Goal: Transaction & Acquisition: Purchase product/service

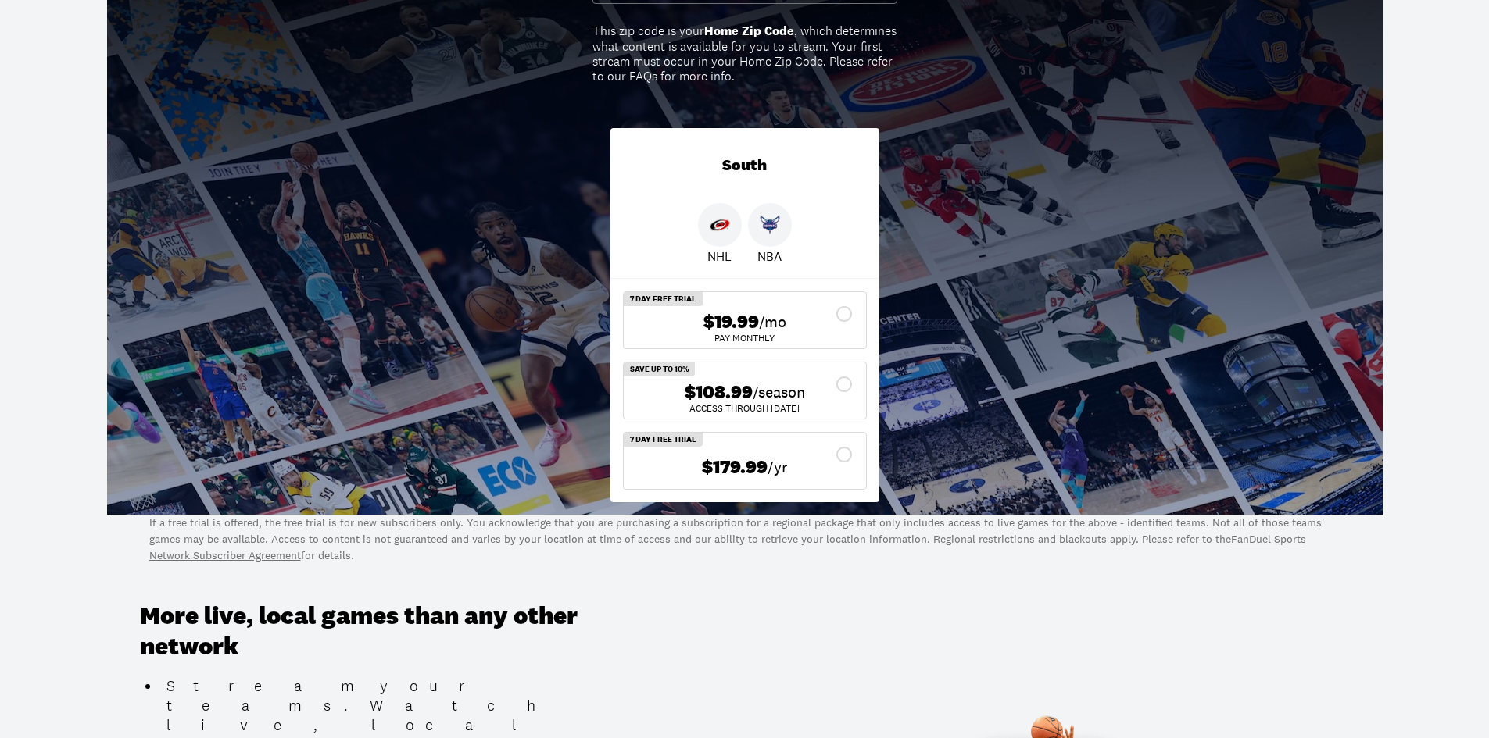
scroll to position [313, 0]
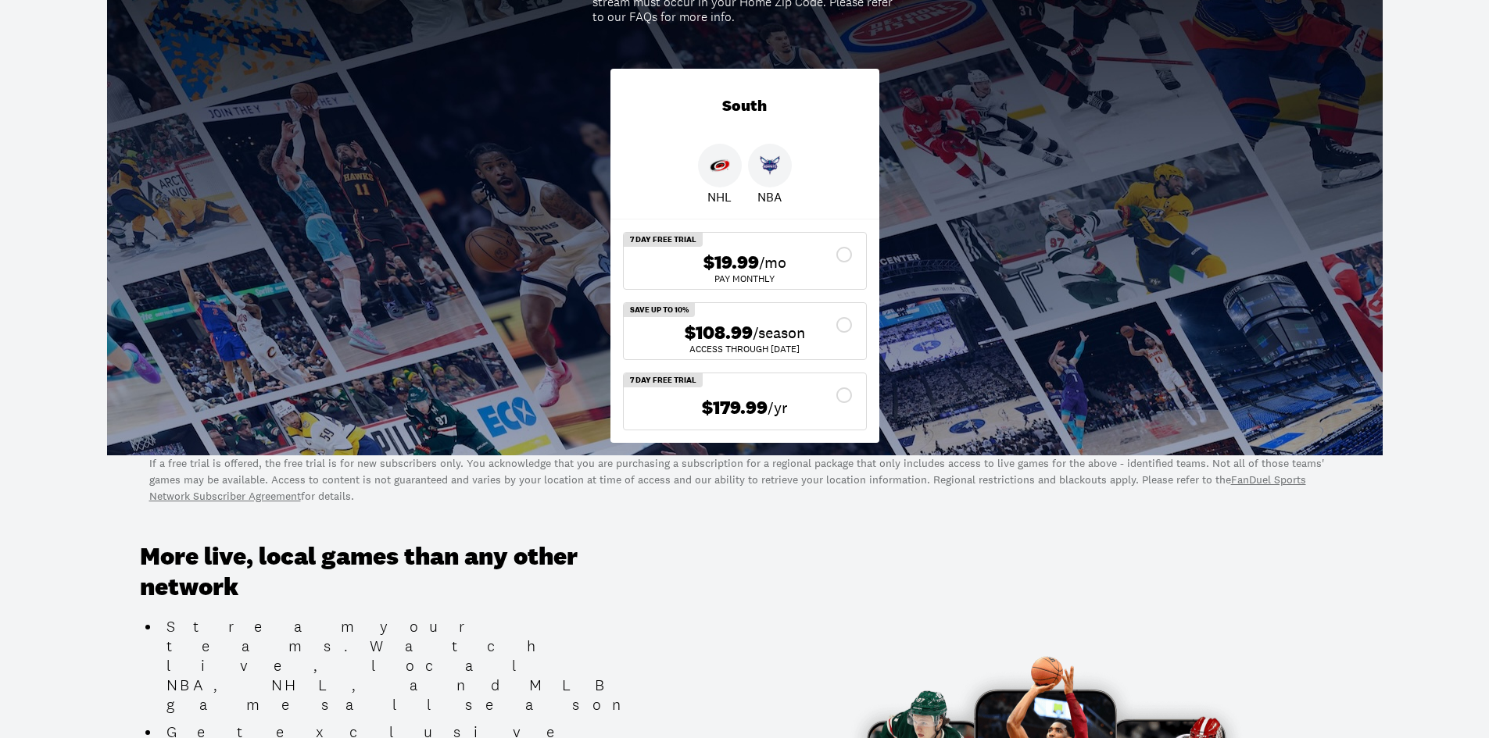
click at [843, 326] on div "$108.99 /season" at bounding box center [744, 333] width 217 height 23
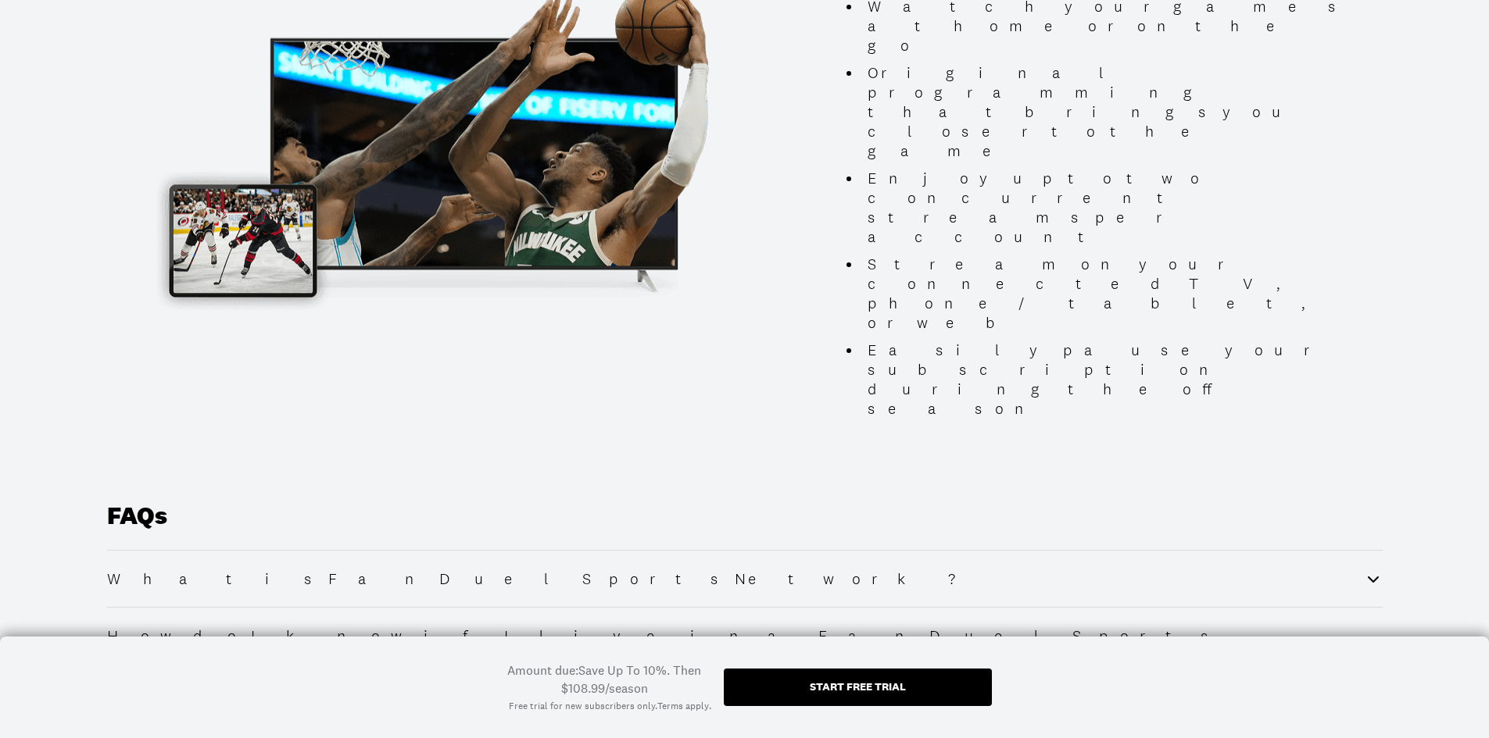
scroll to position [1641, 0]
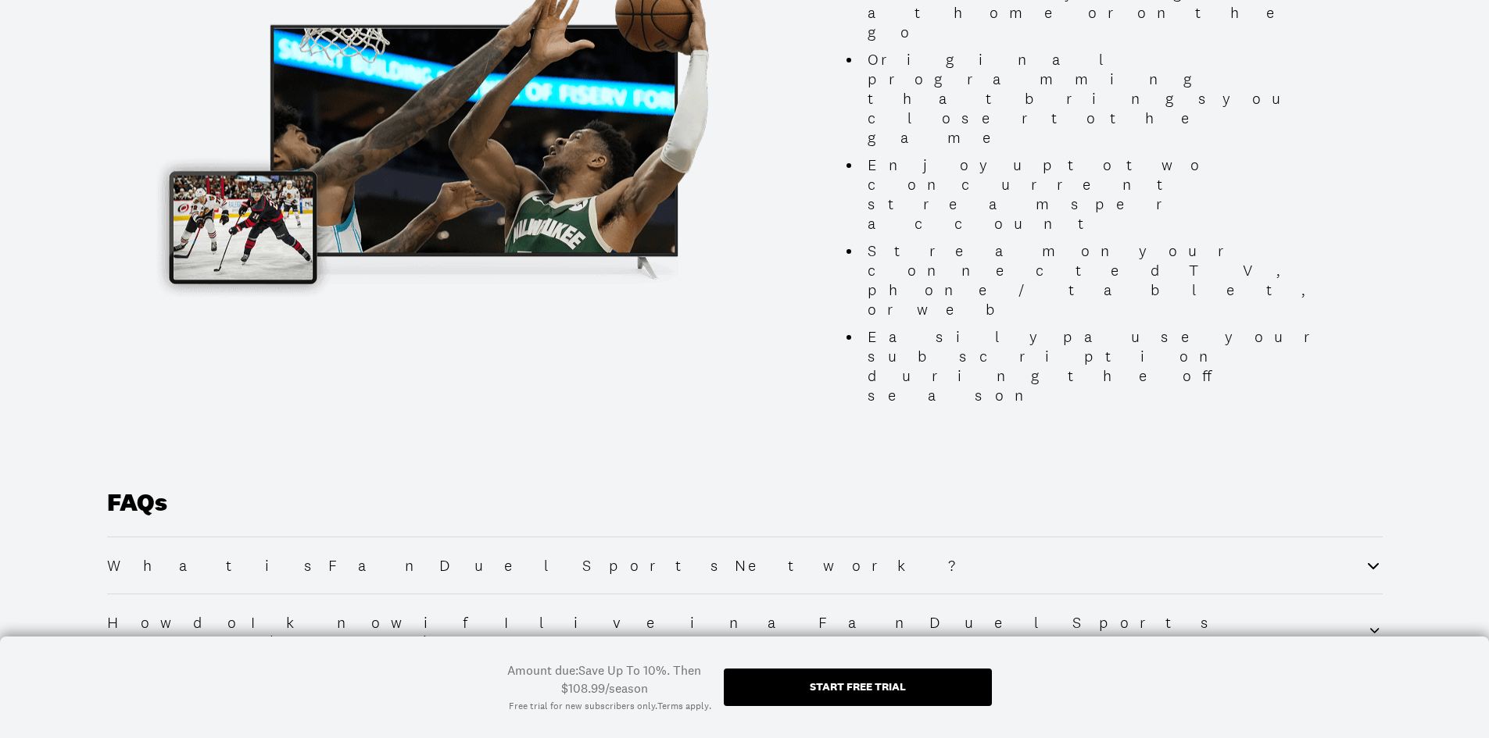
click at [846, 685] on div "Start free trial" at bounding box center [858, 686] width 96 height 11
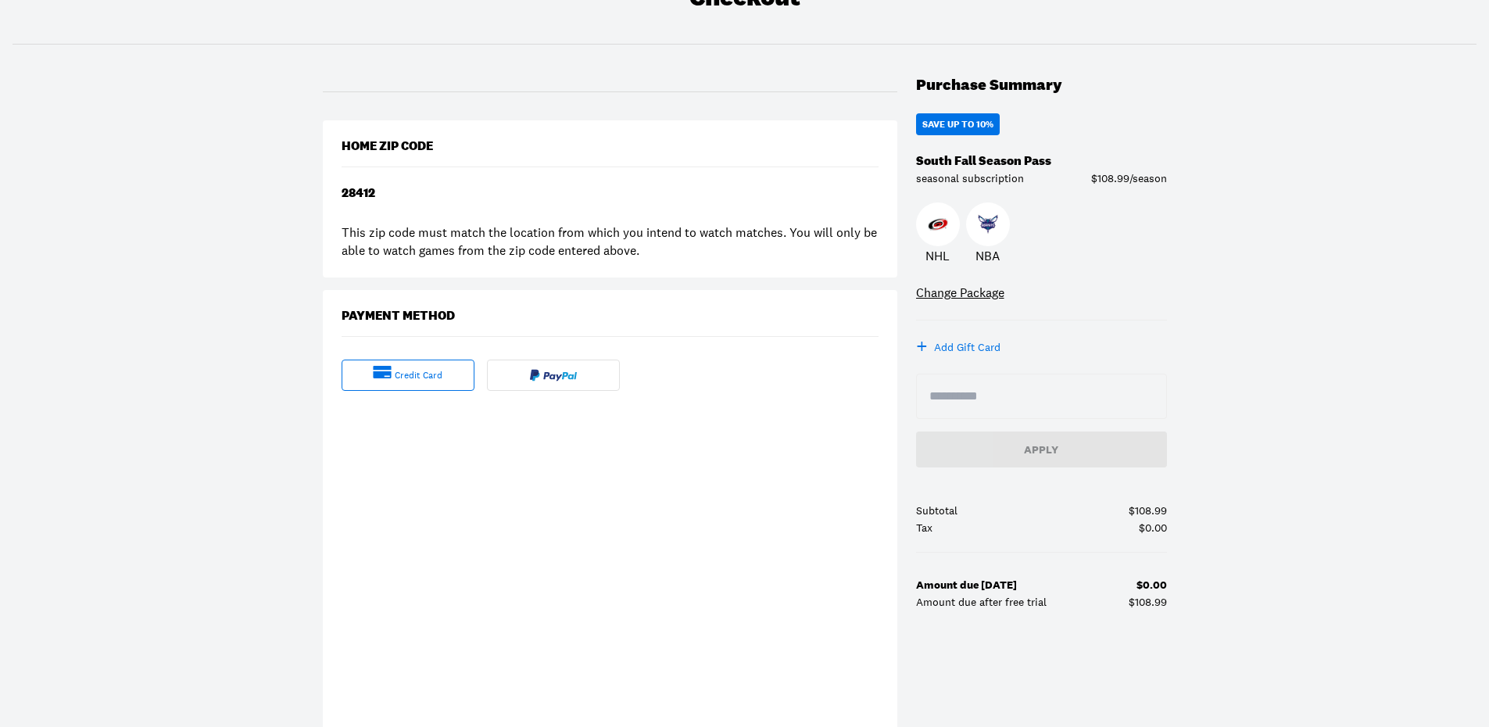
scroll to position [156, 0]
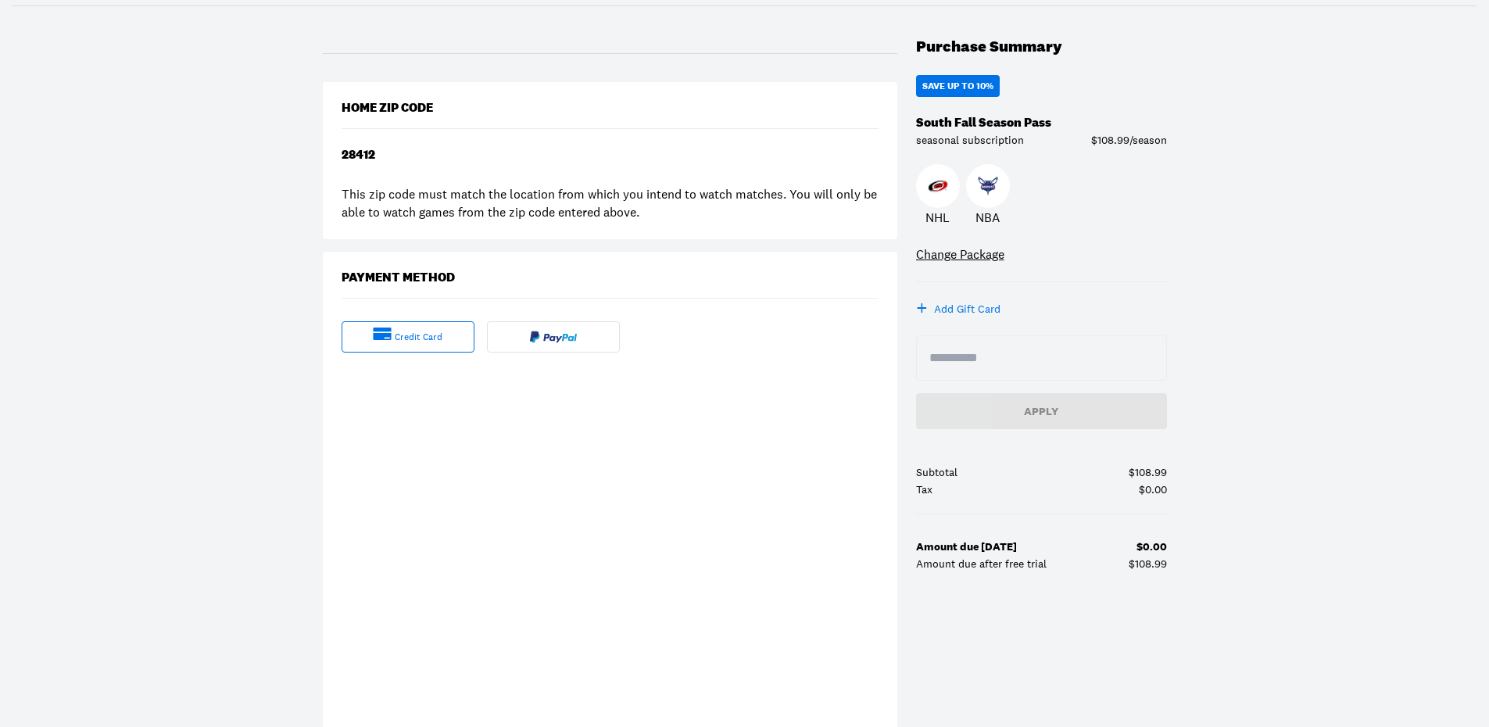
click at [404, 339] on div "credit card" at bounding box center [419, 337] width 48 height 13
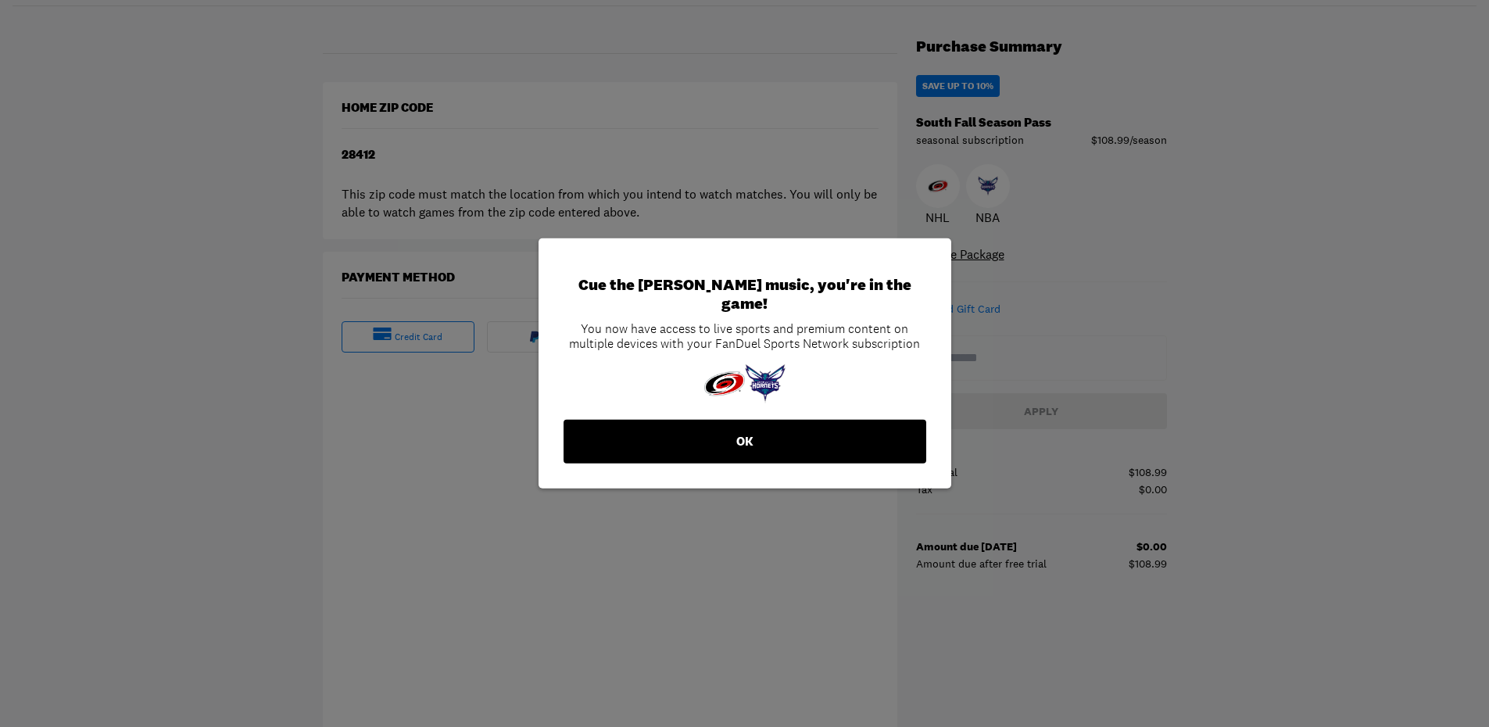
click at [753, 432] on button "OK" at bounding box center [744, 442] width 363 height 44
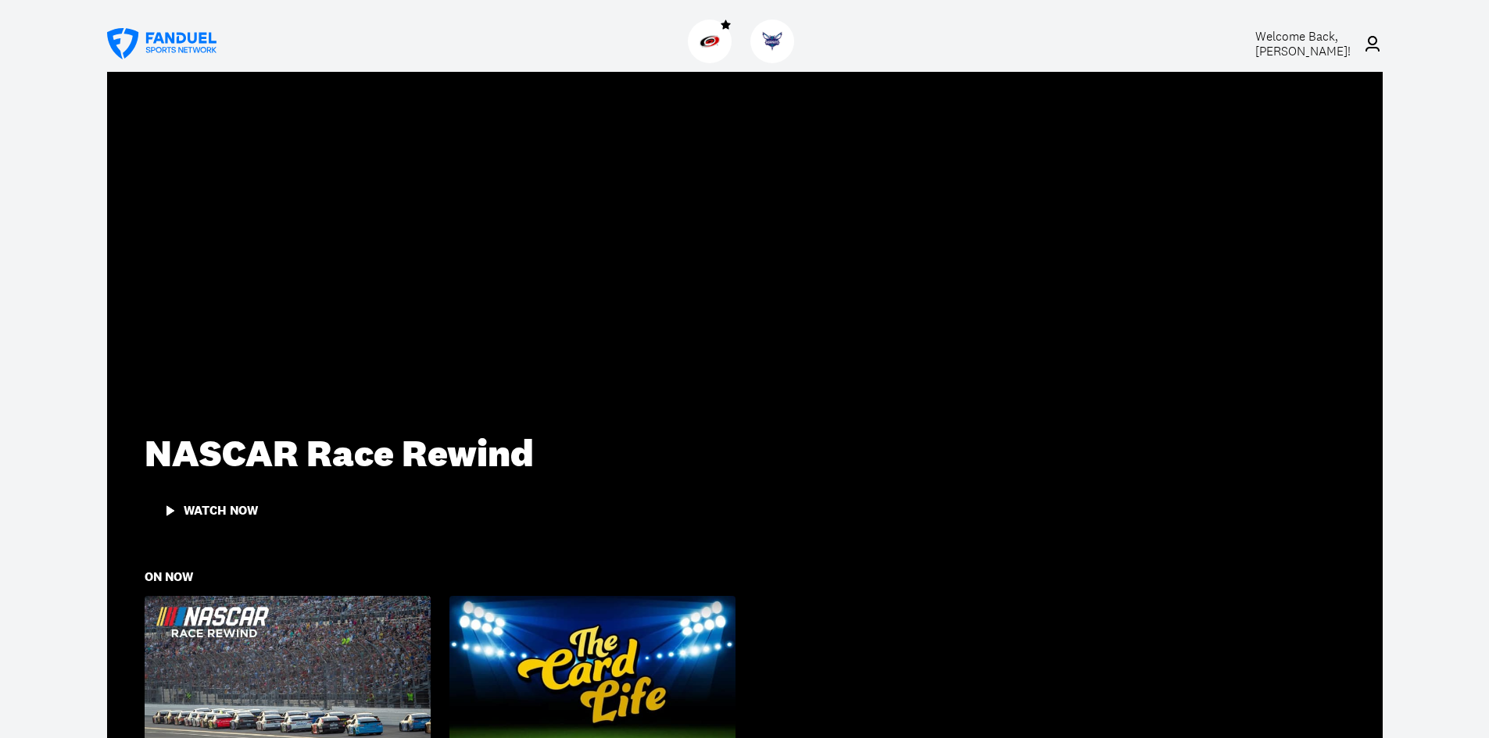
drag, startPoint x: 1490, startPoint y: 0, endPoint x: 908, endPoint y: 30, distance: 583.0
click at [908, 30] on div at bounding box center [744, 44] width 892 height 56
